Goal: Communication & Community: Answer question/provide support

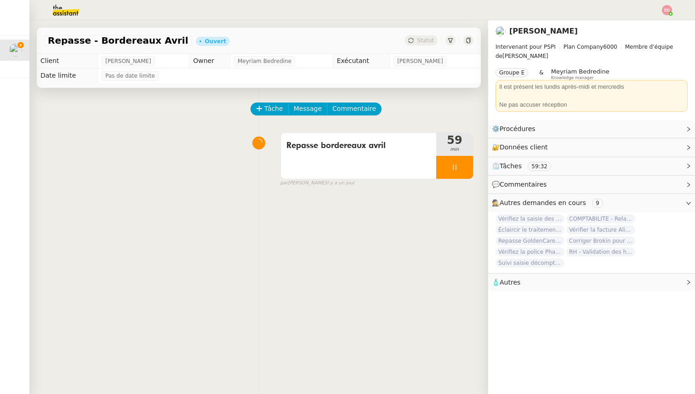
scroll to position [0, 0]
click at [316, 114] on span "Message" at bounding box center [308, 108] width 28 height 11
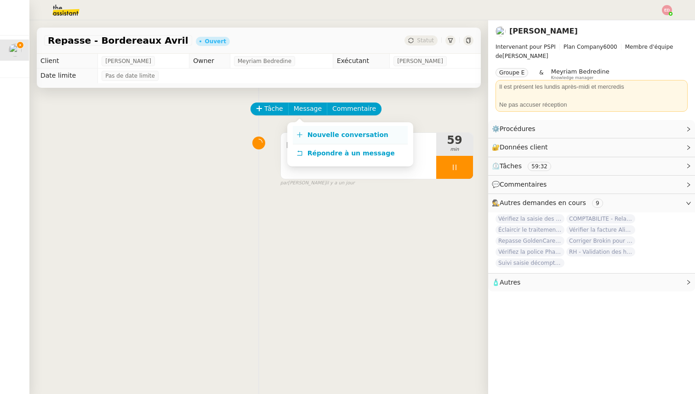
click at [344, 133] on span "Nouvelle conversation" at bounding box center [348, 134] width 81 height 7
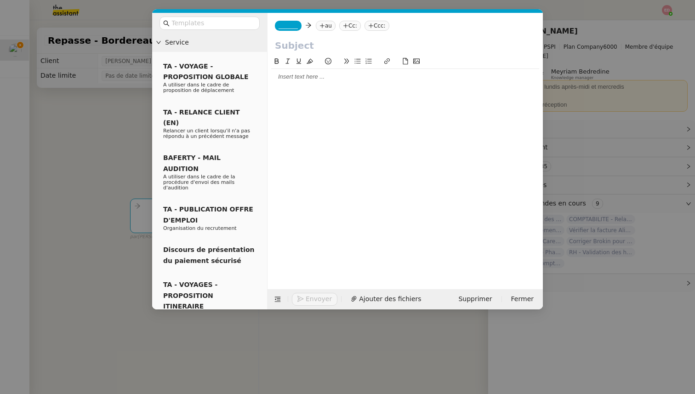
click at [315, 85] on div at bounding box center [405, 165] width 268 height 219
click at [294, 78] on div at bounding box center [405, 77] width 268 height 8
click at [300, 94] on div "Je suis rapessé sur les deux bordereaux d'avril" at bounding box center [405, 94] width 268 height 8
click at [298, 93] on div "Je suis rapessé sur les deux bordereaux d'avril" at bounding box center [405, 94] width 268 height 8
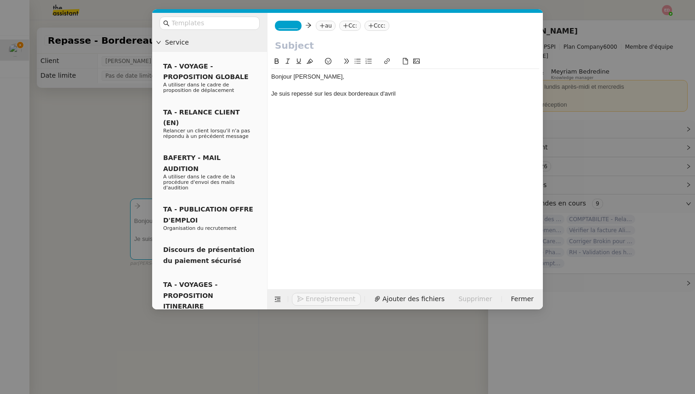
click at [304, 92] on div "Je suis repessé sur les deux bordereaux d'avril" at bounding box center [405, 94] width 268 height 8
click at [414, 92] on div "Je suis repassé sur les deux bordereaux d'avril" at bounding box center [405, 94] width 268 height 8
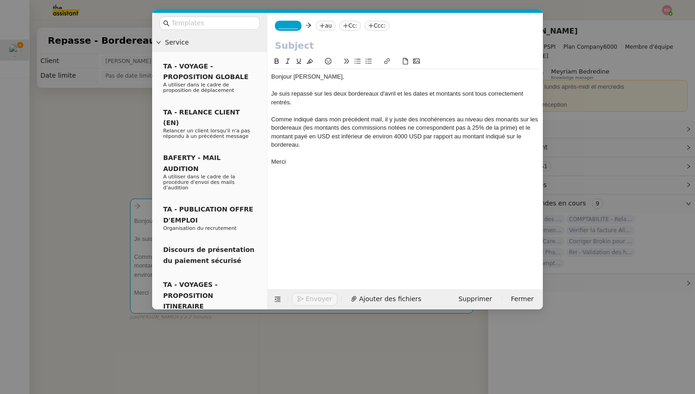
click at [299, 43] on input "text" at bounding box center [405, 46] width 261 height 14
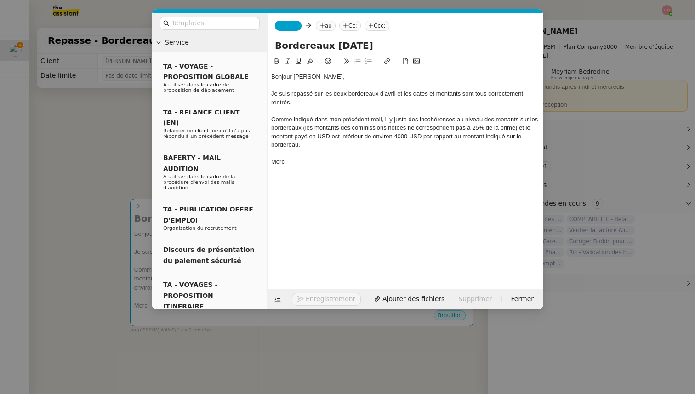
type input "Bordereaux [DATE]"
click at [288, 30] on nz-tag "_______" at bounding box center [288, 26] width 27 height 10
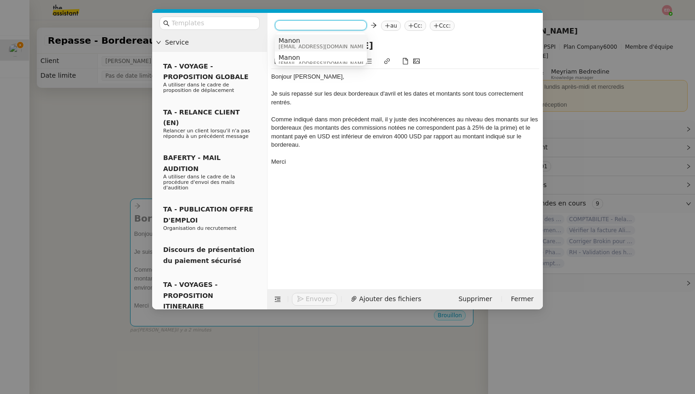
click at [294, 43] on span "Manon" at bounding box center [323, 40] width 88 height 7
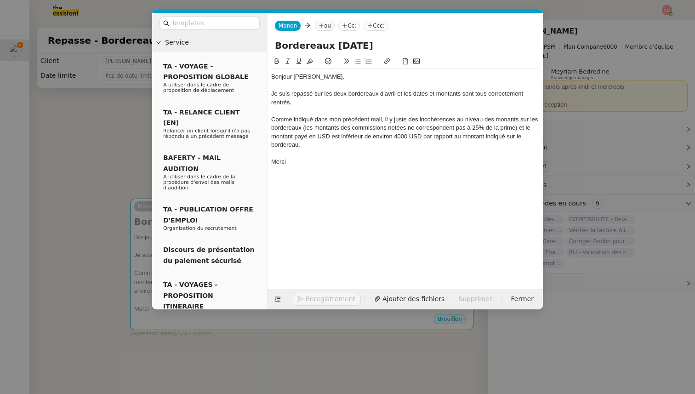
click at [320, 29] on nz-tag "au" at bounding box center [325, 26] width 20 height 10
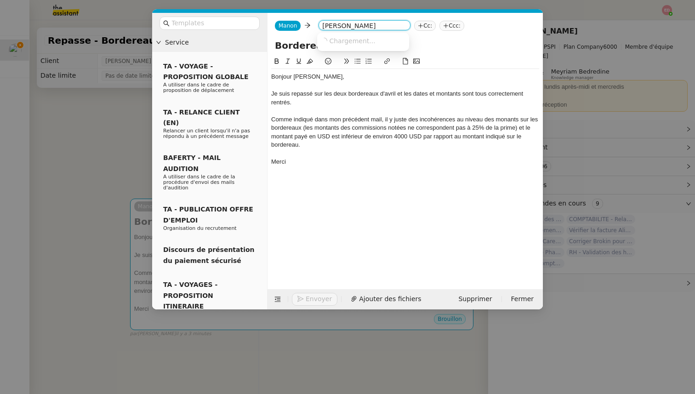
type input "[PERSON_NAME]"
click at [358, 62] on span "[EMAIL_ADDRESS][DOMAIN_NAME]" at bounding box center [365, 63] width 88 height 5
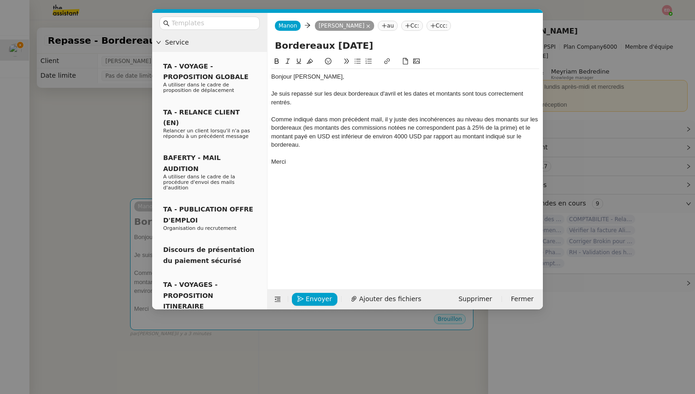
click at [376, 290] on div "Envoyer Ajouter des fichiers Supprimer Fermer" at bounding box center [405, 299] width 275 height 20
click at [376, 294] on span "Ajouter des fichiers" at bounding box center [390, 299] width 62 height 11
click at [382, 138] on div "Comme indiqué dans mon précédent mail, il y juste des incohérences au niveau de…" at bounding box center [405, 132] width 268 height 34
click at [0, 0] on lt-em "d'environ" at bounding box center [0, 0] width 0 height 0
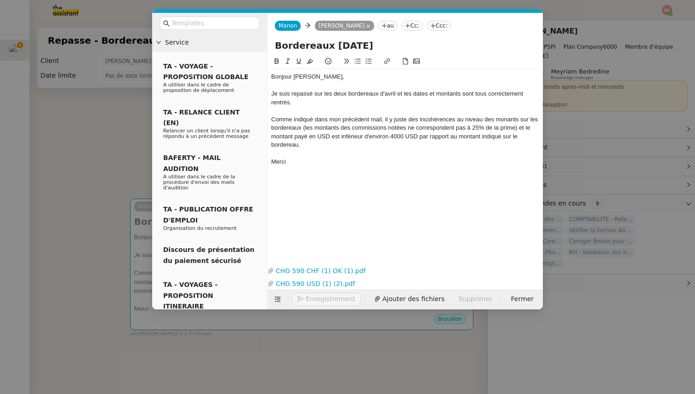
click at [397, 117] on div "Comme indiqué dans mon précédent mail, il y juste des incohérences au niveau de…" at bounding box center [405, 132] width 268 height 34
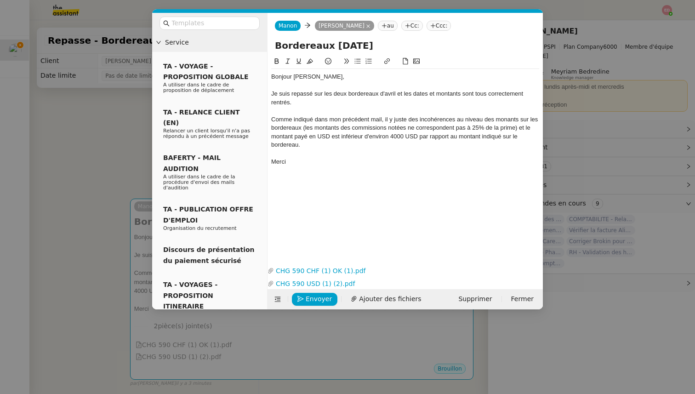
click at [0, 0] on lt-em "il y a juste" at bounding box center [0, 0] width 0 height 0
click at [517, 121] on div "Comme indiqué dans mon précédent mail, il y a juste des incohérences au niveau …" at bounding box center [405, 132] width 268 height 34
click at [0, 0] on lt-span "montants" at bounding box center [0, 0] width 0 height 0
click at [407, 135] on div "Comme indiqué dans mon précédent mail, il y a juste des incohérences au niveau …" at bounding box center [405, 132] width 268 height 34
click at [371, 156] on div at bounding box center [405, 153] width 268 height 8
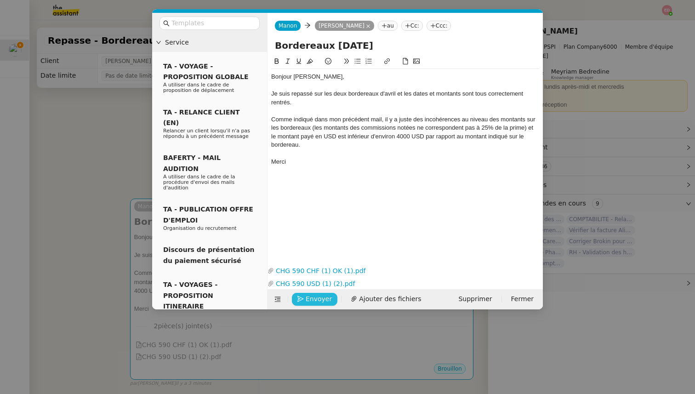
click at [311, 301] on span "Envoyer" at bounding box center [319, 299] width 26 height 11
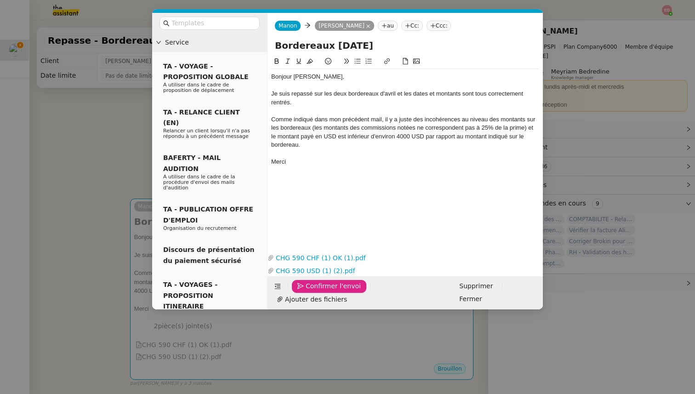
click at [311, 292] on span "Confirmer l'envoi" at bounding box center [333, 286] width 55 height 11
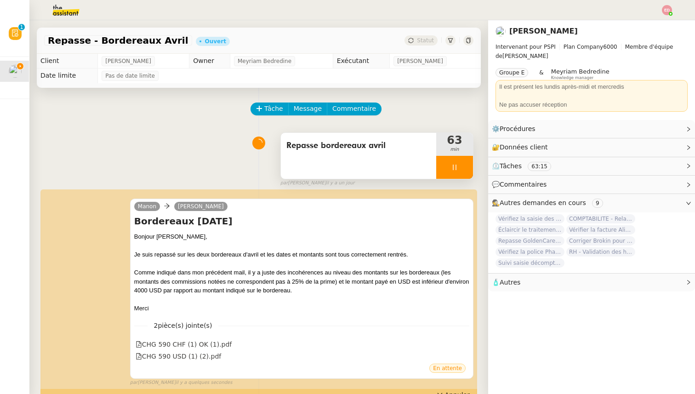
click at [463, 163] on div at bounding box center [454, 167] width 37 height 23
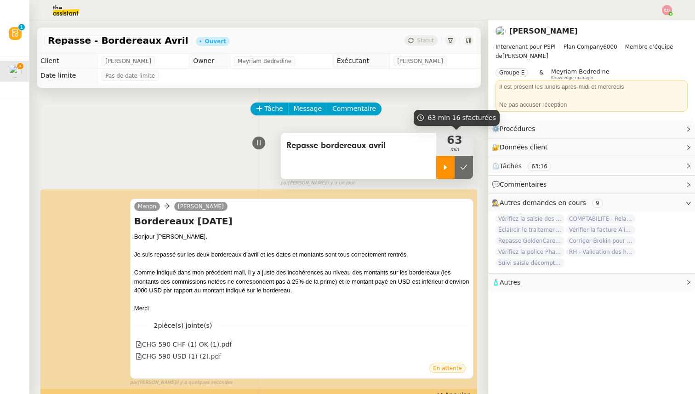
click at [463, 163] on button at bounding box center [464, 167] width 18 height 23
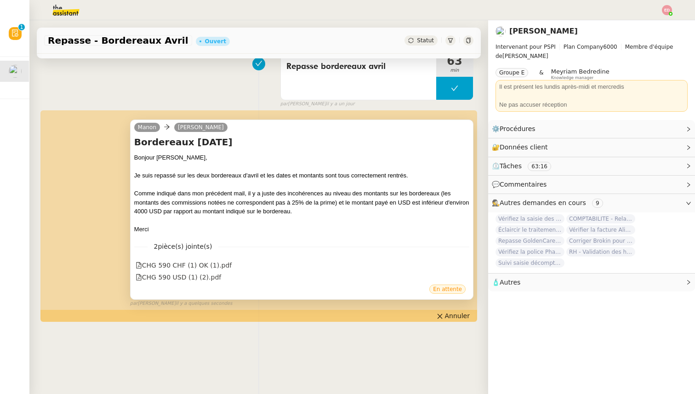
scroll to position [0, 0]
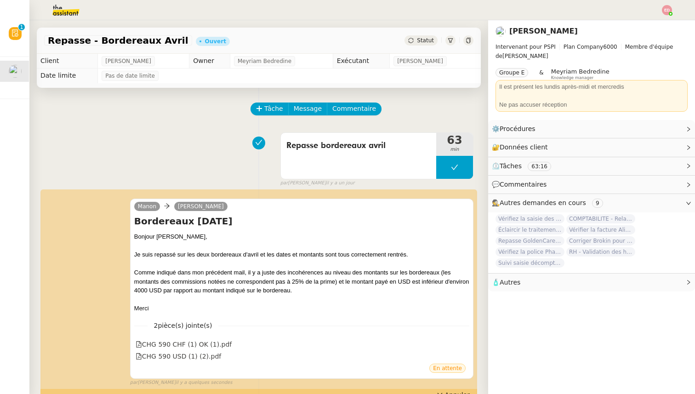
click at [428, 44] on span "Statut" at bounding box center [425, 40] width 17 height 6
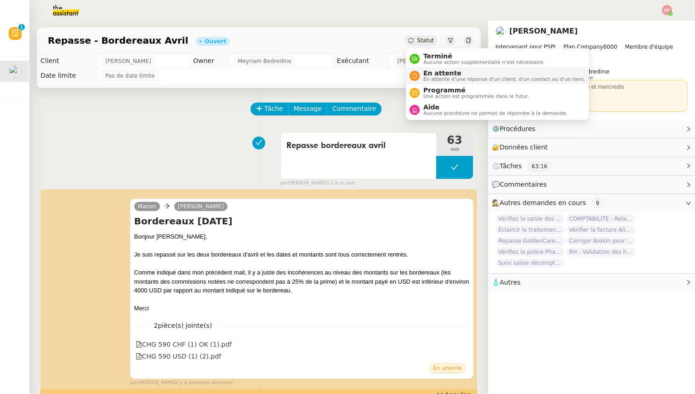
click at [430, 75] on span "En attente" at bounding box center [505, 72] width 162 height 7
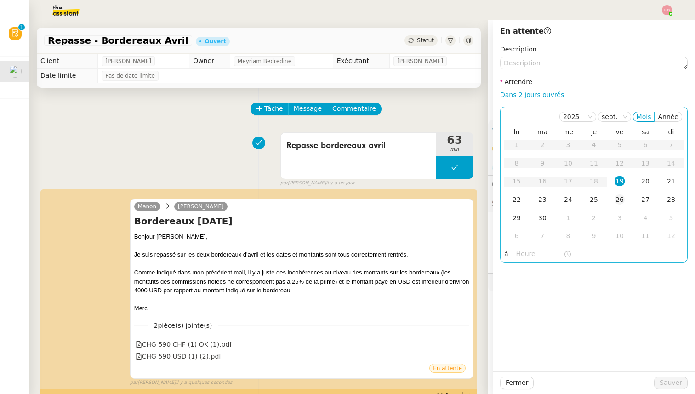
click at [616, 195] on div "26" at bounding box center [620, 200] width 10 height 10
click at [666, 388] on span "Sauver" at bounding box center [671, 383] width 23 height 11
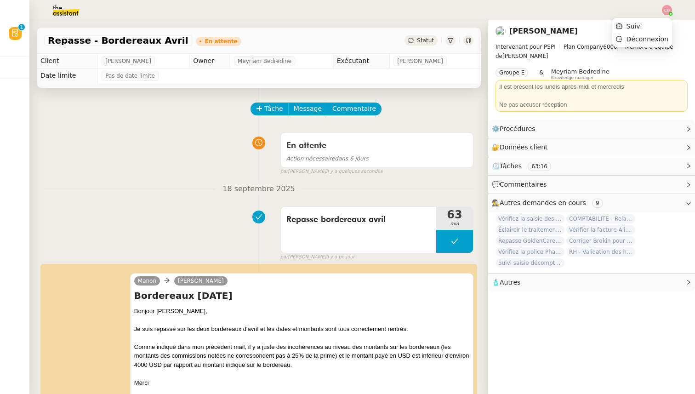
click at [666, 10] on img at bounding box center [667, 10] width 10 height 10
click at [637, 25] on span "Suivi" at bounding box center [635, 26] width 16 height 7
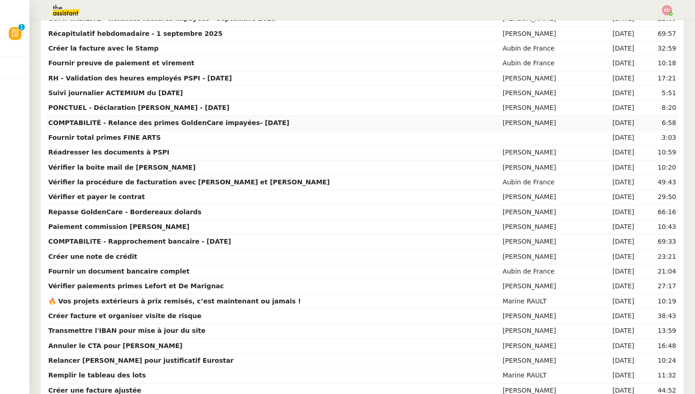
scroll to position [1181, 0]
